Goal: Task Accomplishment & Management: Manage account settings

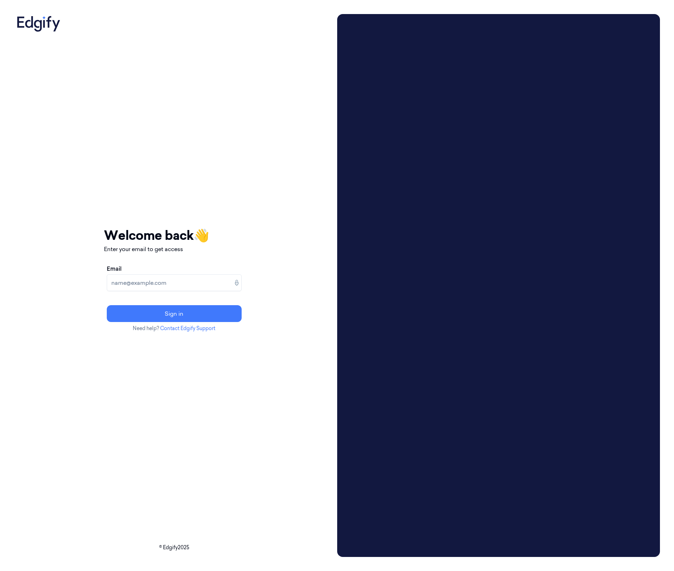
click at [141, 275] on input "Email" at bounding box center [174, 282] width 135 height 17
type input "ciarank@edgify.ai"
click at [107, 305] on button "Sign in" at bounding box center [174, 313] width 135 height 17
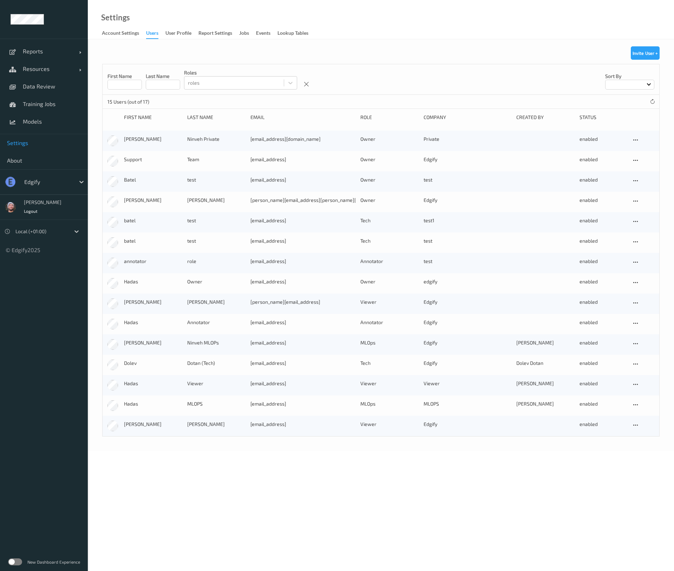
click at [35, 188] on div "edgify" at bounding box center [54, 181] width 67 height 13
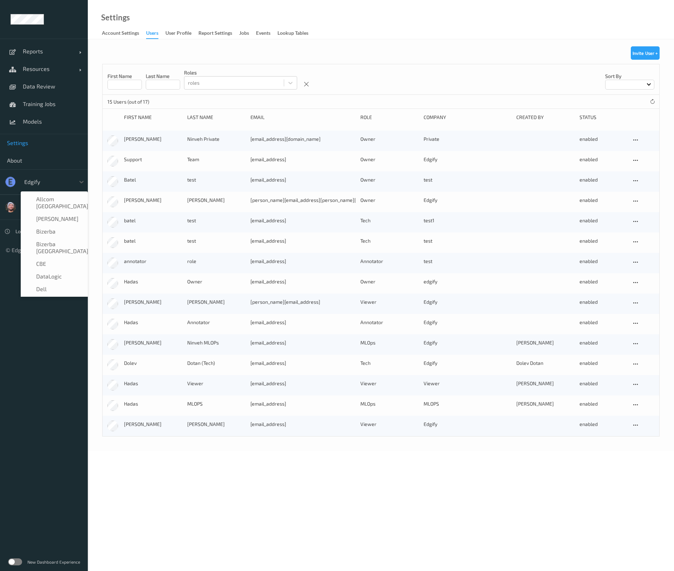
scroll to position [14, 0]
type input "heb"
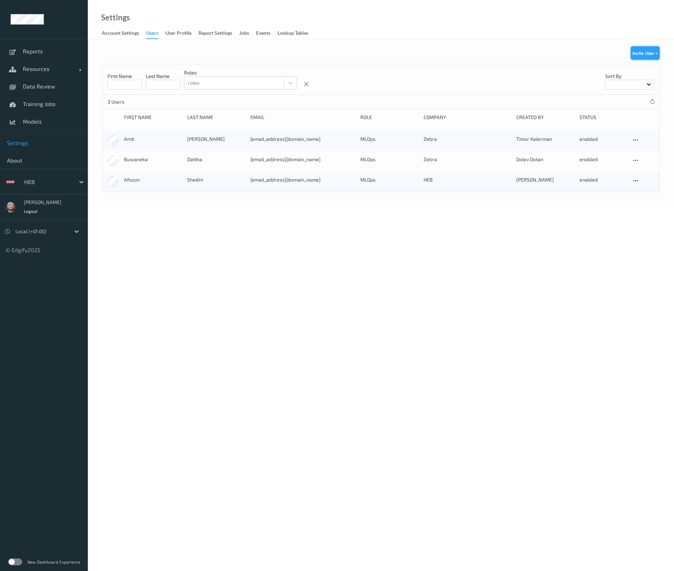
click at [645, 49] on button "Invite User +" at bounding box center [645, 52] width 29 height 13
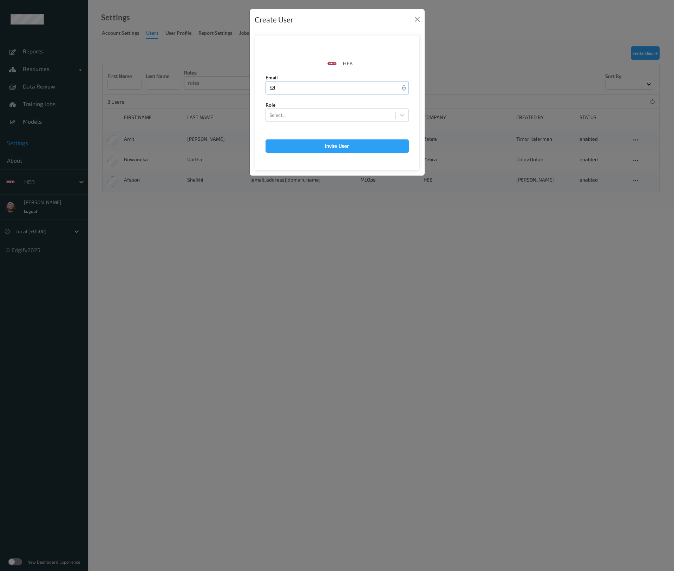
click at [308, 94] on input "text" at bounding box center [336, 87] width 143 height 13
paste input "[PERSON_NAME][EMAIL_ADDRESS][DOMAIN_NAME]"
type input "[PERSON_NAME][EMAIL_ADDRESS][DOMAIN_NAME]"
click at [295, 118] on div at bounding box center [330, 115] width 123 height 8
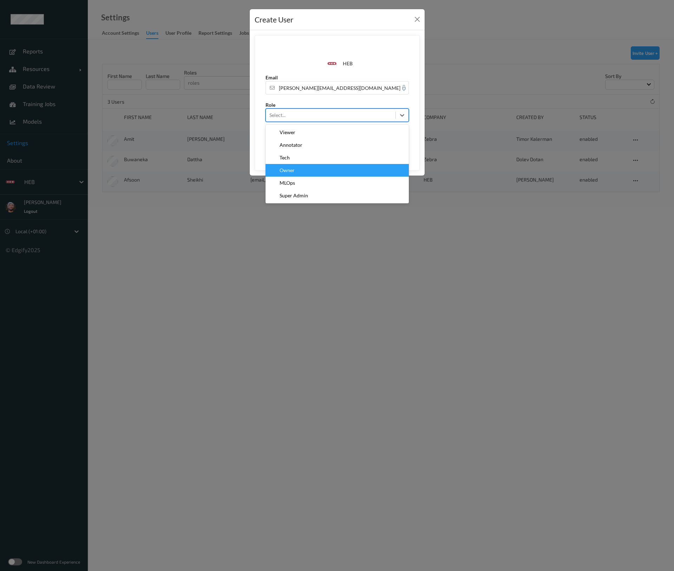
click at [308, 173] on div "Owner" at bounding box center [337, 170] width 135 height 7
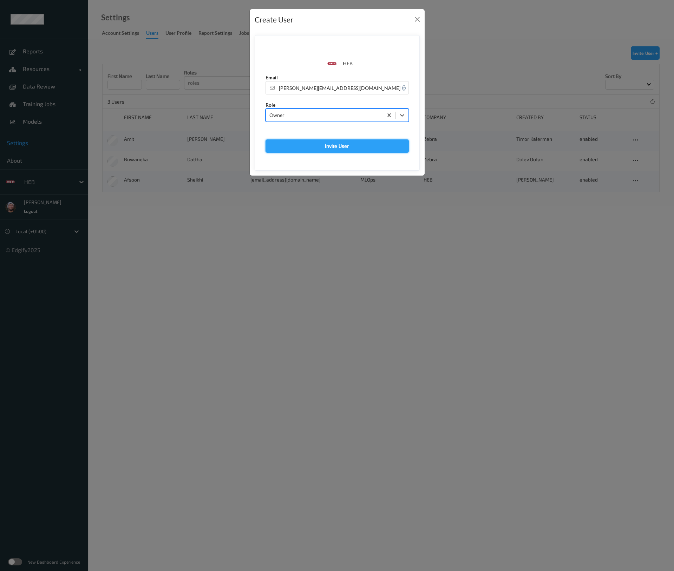
click at [341, 141] on button "Invite User" at bounding box center [336, 145] width 143 height 13
